Goal: Obtain resource: Obtain resource

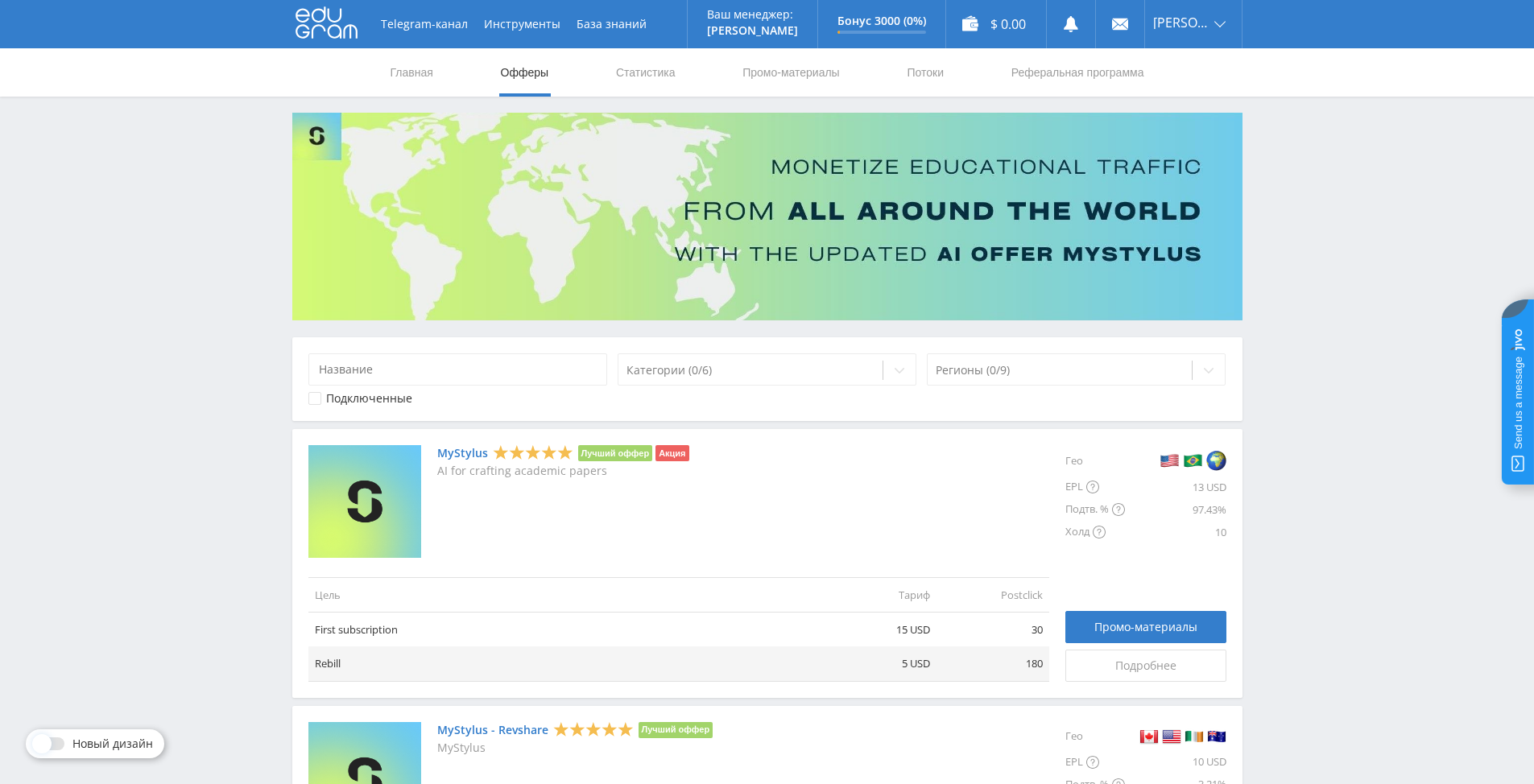
click at [454, 454] on link "MyStylus" at bounding box center [463, 453] width 51 height 13
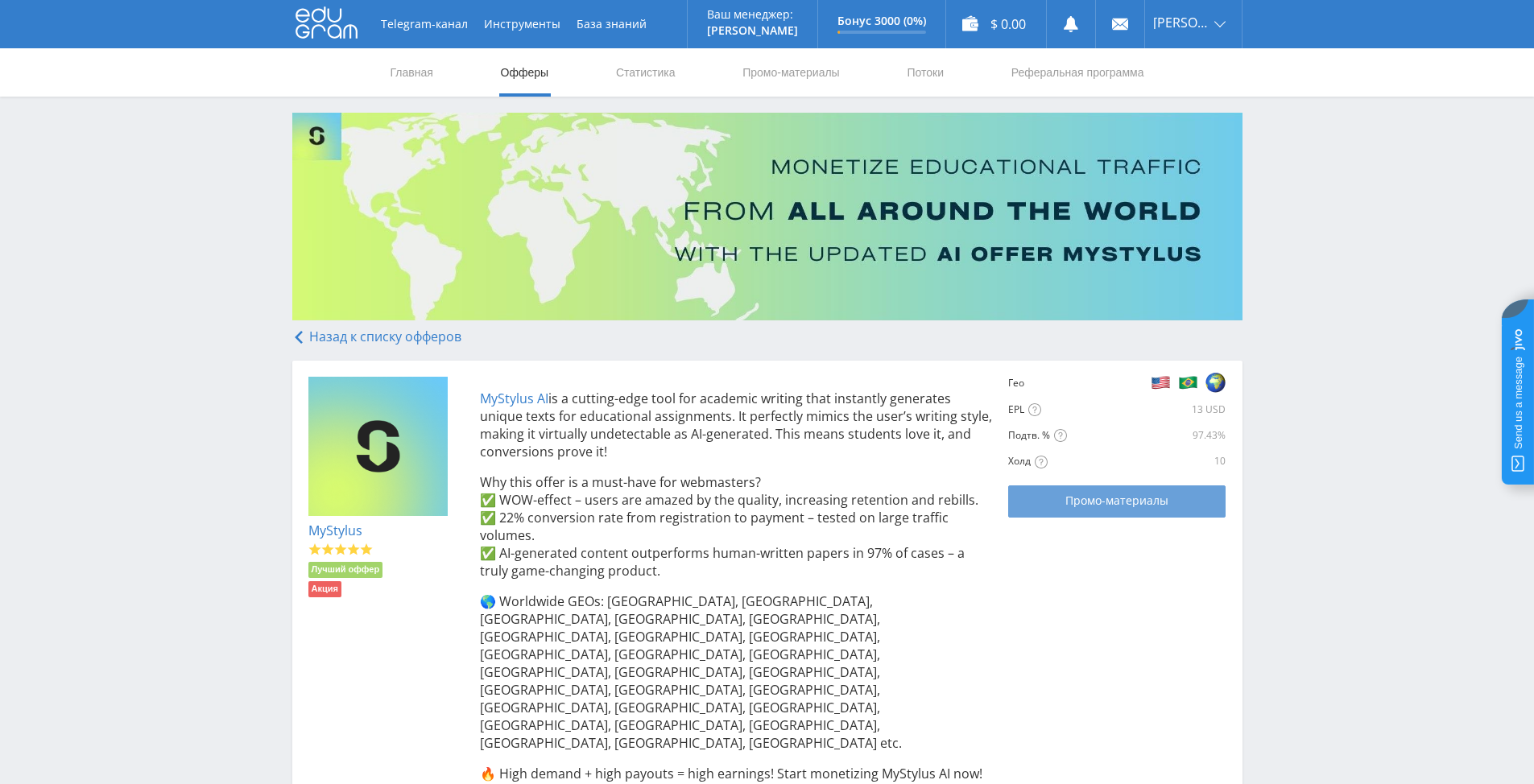
click at [1086, 498] on span "Промо-материалы" at bounding box center [1117, 501] width 103 height 13
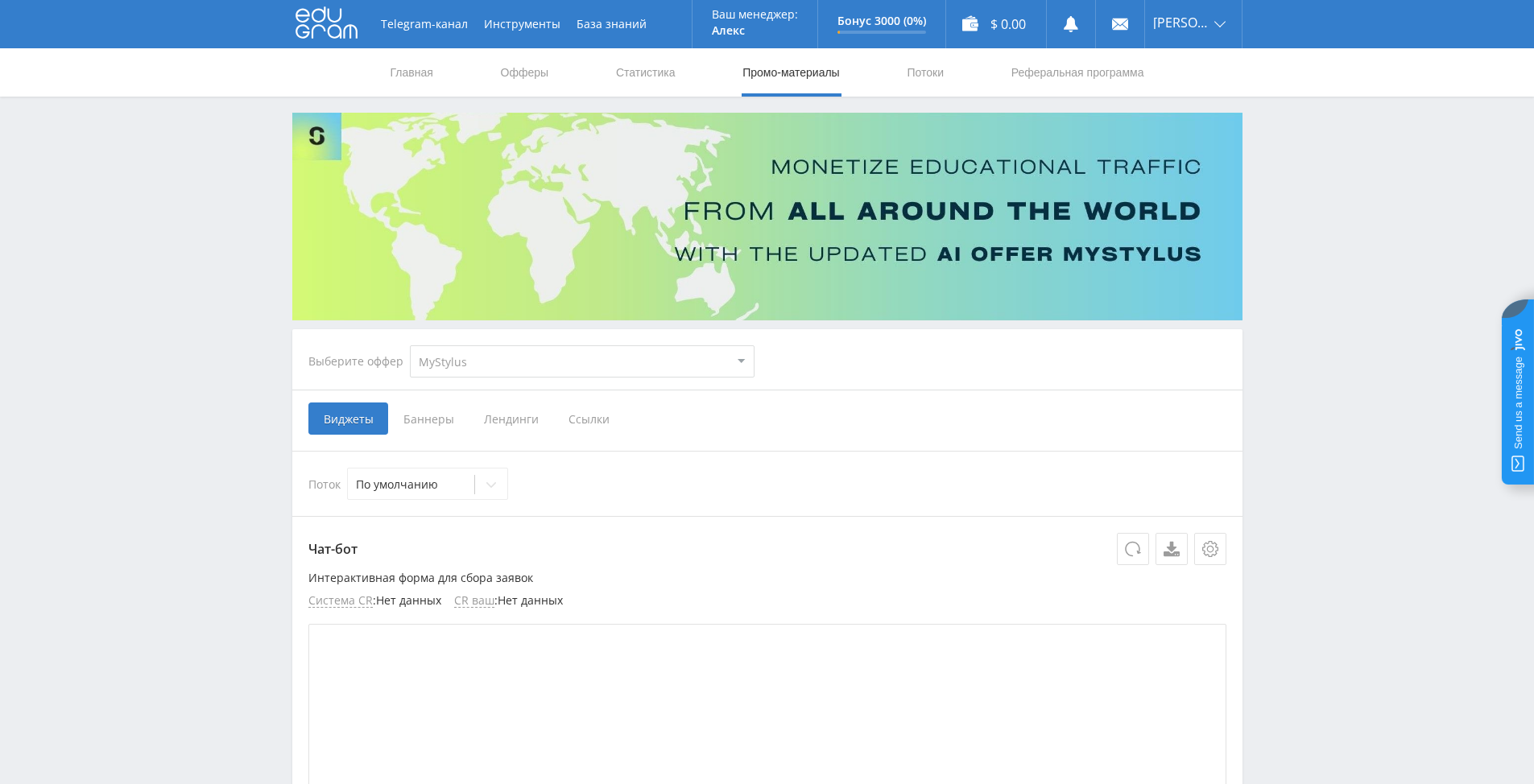
drag, startPoint x: 586, startPoint y: 420, endPoint x: 599, endPoint y: 434, distance: 19.1
click at [586, 420] on ya-tr-span "Ссылки" at bounding box center [589, 419] width 41 height 15
click at [0, 0] on input "Ссылки" at bounding box center [0, 0] width 0 height 0
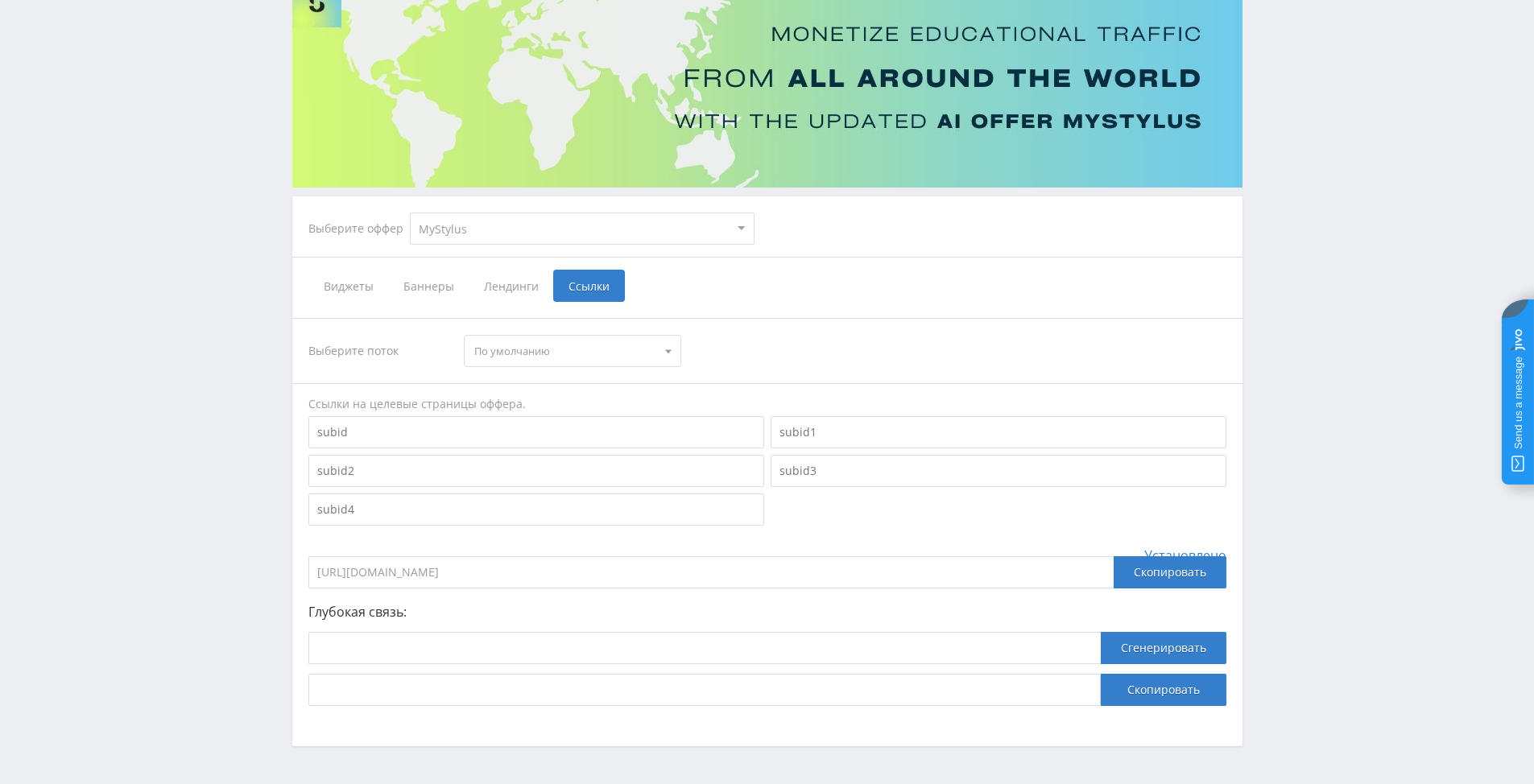
scroll to position [161, 0]
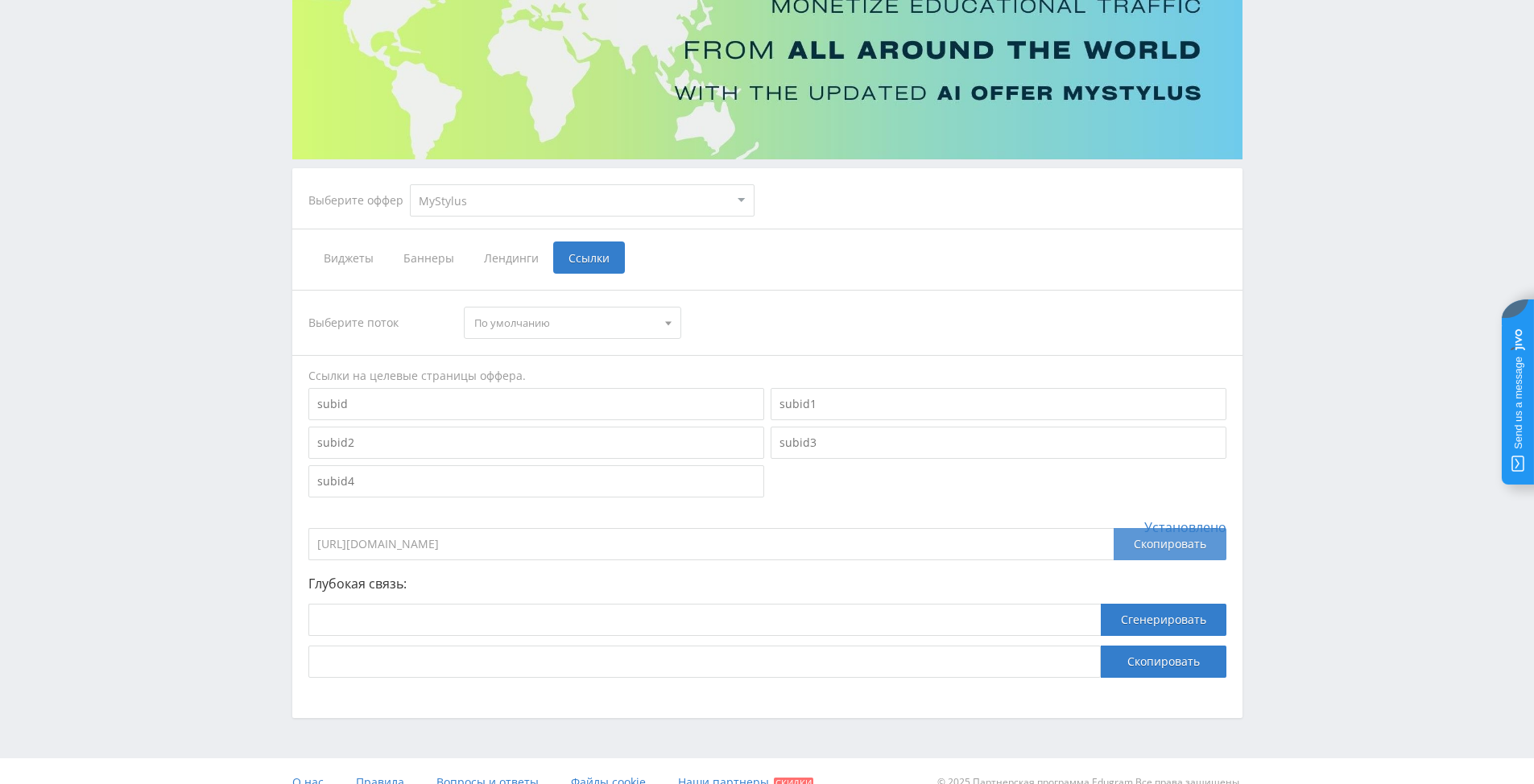
click at [1154, 541] on body at bounding box center [767, 230] width 1534 height 784
